Goal: Information Seeking & Learning: Learn about a topic

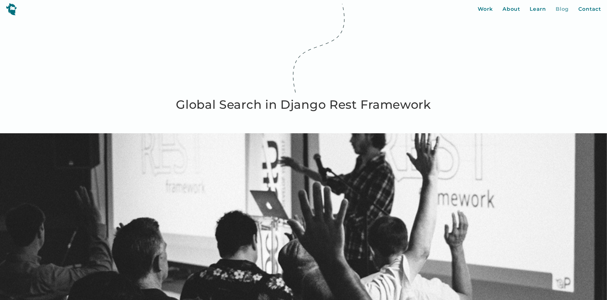
click at [559, 10] on div "Blog" at bounding box center [562, 9] width 13 height 8
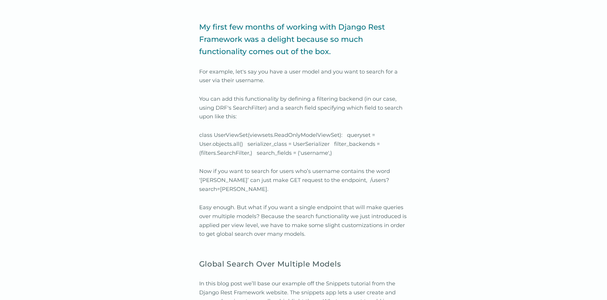
scroll to position [326, 0]
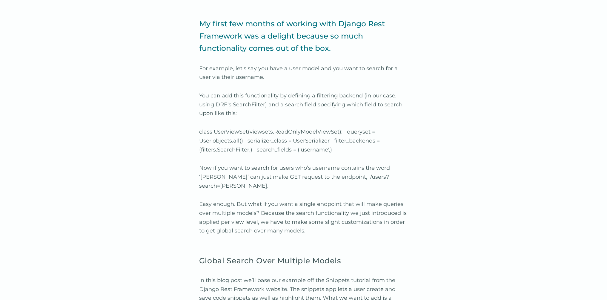
click at [273, 37] on p "My first few months of working with Django Rest Framework was a delight because…" at bounding box center [303, 36] width 209 height 37
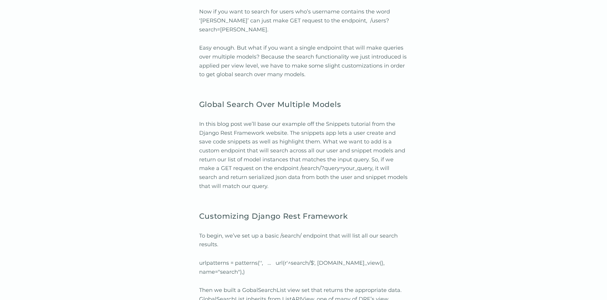
scroll to position [484, 0]
click at [330, 56] on p "Easy enough. But what if you want a single endpoint that will make queries over…" at bounding box center [303, 60] width 209 height 36
click at [478, 109] on div "For example, let's say you have a user model and you want to search for a user …" at bounding box center [303, 266] width 607 height 738
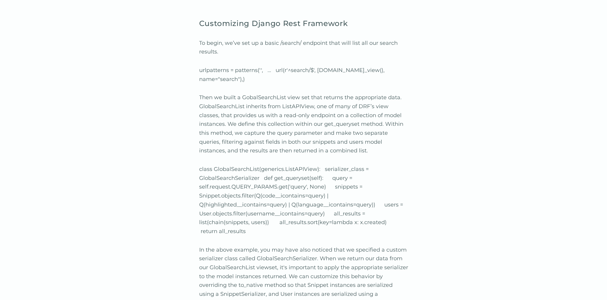
scroll to position [676, 0]
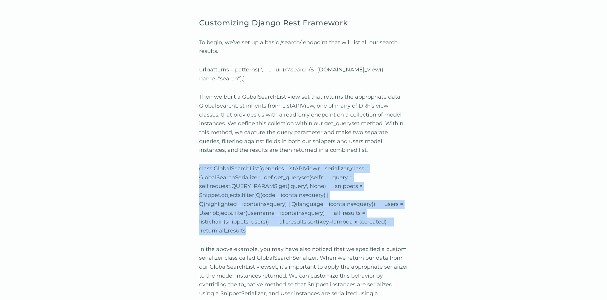
drag, startPoint x: 260, startPoint y: 229, endPoint x: 179, endPoint y: 157, distance: 109.4
click at [179, 157] on div "For example, let's say you have a user model and you want to search for a user …" at bounding box center [303, 74] width 607 height 738
copy p "class GlobalSearchList(generics.ListAPIView): serializer_class = GlobalSearchSe…"
click at [166, 178] on div "For example, let's say you have a user model and you want to search for a user …" at bounding box center [303, 74] width 607 height 738
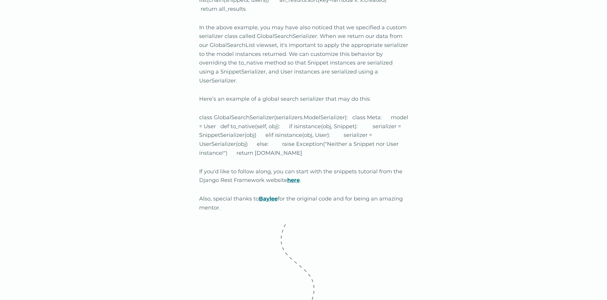
scroll to position [897, 0]
drag, startPoint x: 196, startPoint y: 107, endPoint x: 299, endPoint y: 142, distance: 108.6
copy p "class GlobalSearchSerializer(serializers.ModelSerializer): class Meta: model = …"
